Goal: Task Accomplishment & Management: Use online tool/utility

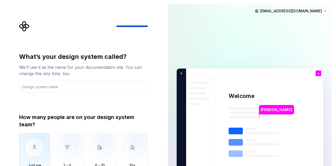
click at [29, 145] on img "button" at bounding box center [34, 150] width 31 height 35
type button "Only one person"
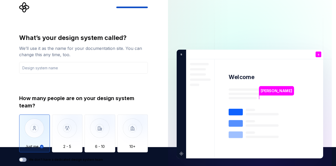
type button "on"
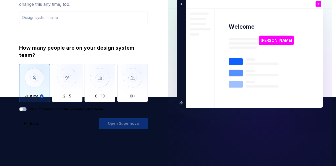
scroll to position [80, 0]
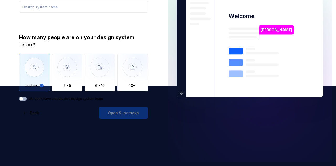
click at [121, 113] on div "Open Supernova" at bounding box center [123, 113] width 49 height 12
click at [24, 100] on button "We don't have a dedicated design system team" at bounding box center [22, 99] width 7 height 4
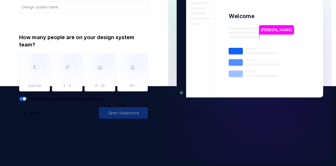
click at [24, 99] on span "button" at bounding box center [24, 98] width 3 height 3
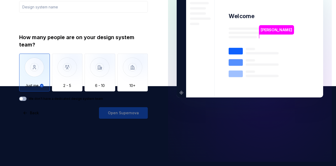
click at [33, 77] on img "button" at bounding box center [34, 71] width 31 height 35
click at [125, 113] on div "Open Supernova" at bounding box center [123, 113] width 49 height 12
click at [114, 102] on div "What’s your design system called? We’ll use it as the name for your documentati…" at bounding box center [83, 46] width 129 height 146
click at [163, 89] on div "What’s your design system called? We’ll use it as the name for your documentati…" at bounding box center [82, 43] width 164 height 246
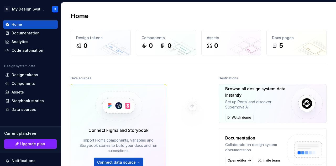
click at [204, 84] on img at bounding box center [192, 106] width 43 height 63
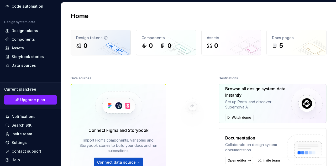
click at [96, 40] on div "Design tokens 0" at bounding box center [101, 42] width 60 height 25
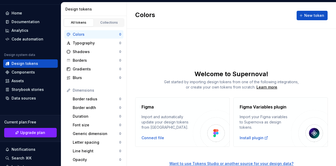
scroll to position [8, 0]
click at [151, 138] on div "Connect file" at bounding box center [153, 137] width 23 height 5
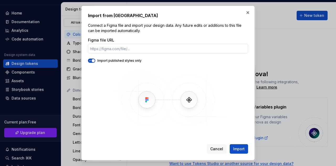
click at [153, 48] on input "Figma file URL" at bounding box center [168, 48] width 160 height 9
type input "https://www.figma.com/design/ibNEsUuWxeT7lHfen5eLuE/P2PL?node-id=5347-5232&m=dev"
click at [237, 148] on span "Import" at bounding box center [239, 148] width 12 height 5
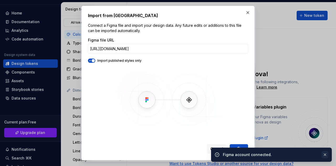
click at [325, 155] on button "button" at bounding box center [325, 154] width 7 height 7
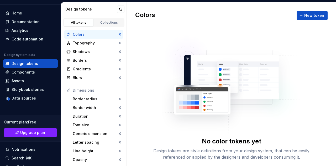
scroll to position [21, 0]
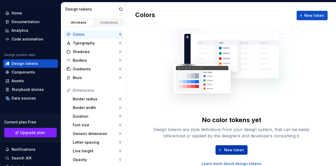
click at [234, 149] on span "New token" at bounding box center [234, 149] width 20 height 5
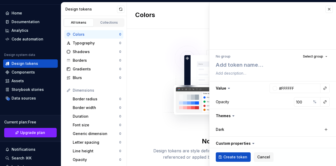
type textarea "*"
click at [326, 9] on button "button" at bounding box center [329, 9] width 7 height 7
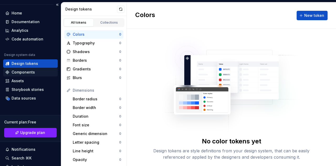
click at [27, 74] on div "Components" at bounding box center [23, 72] width 23 height 5
